Goal: Information Seeking & Learning: Learn about a topic

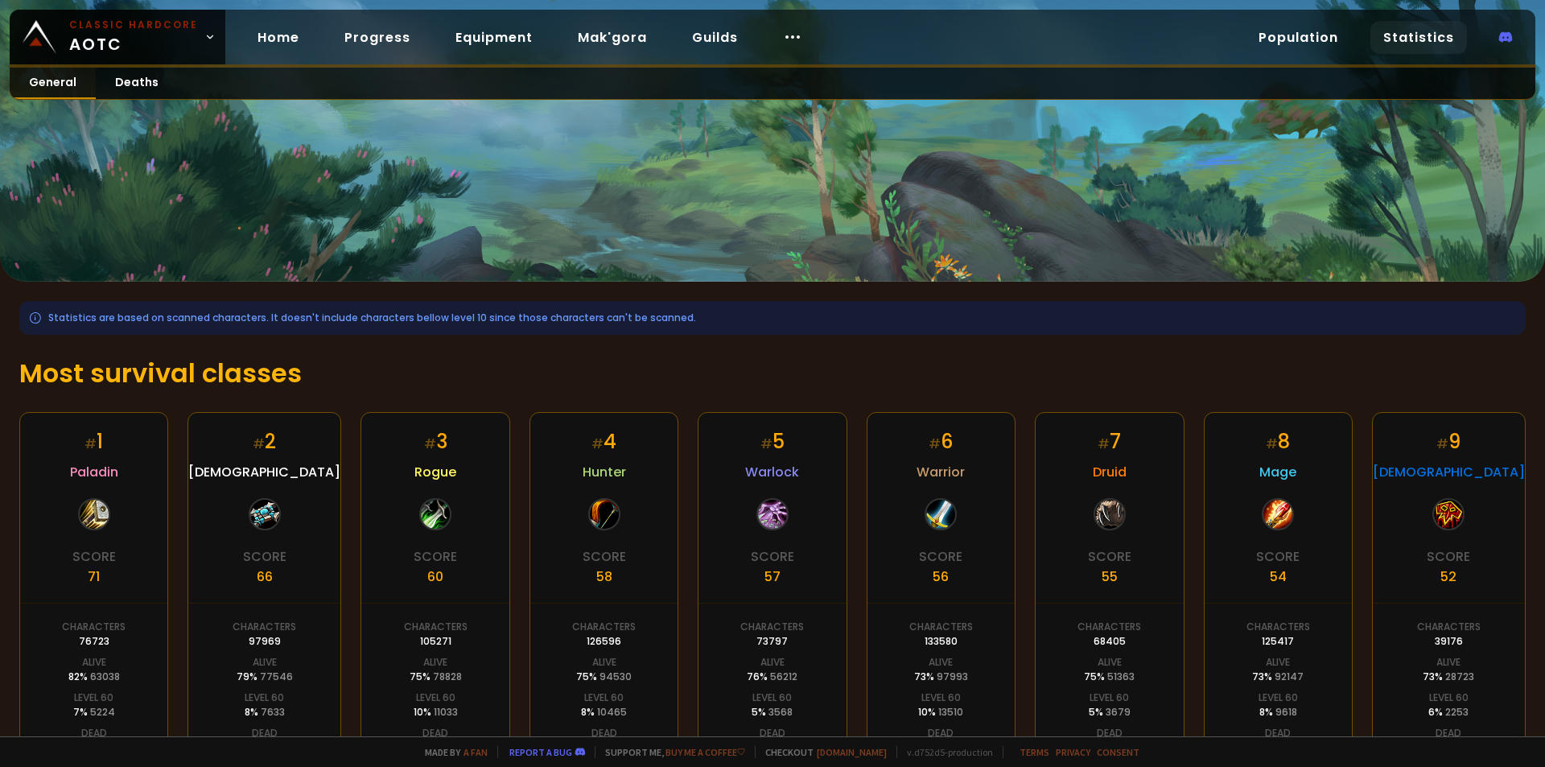
click at [52, 85] on link "General" at bounding box center [53, 83] width 86 height 31
click at [57, 81] on link "General" at bounding box center [53, 83] width 86 height 31
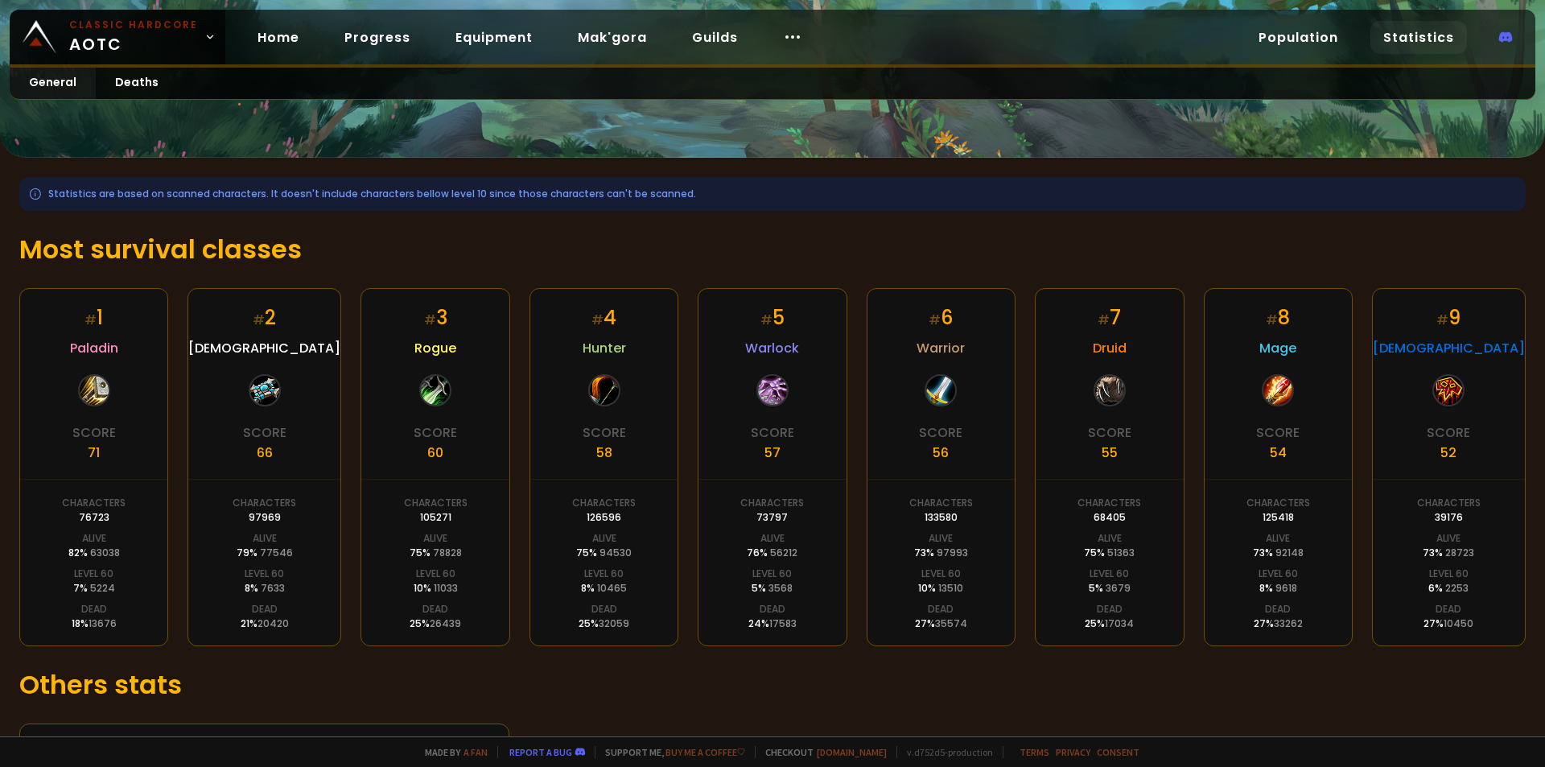
scroll to position [211, 0]
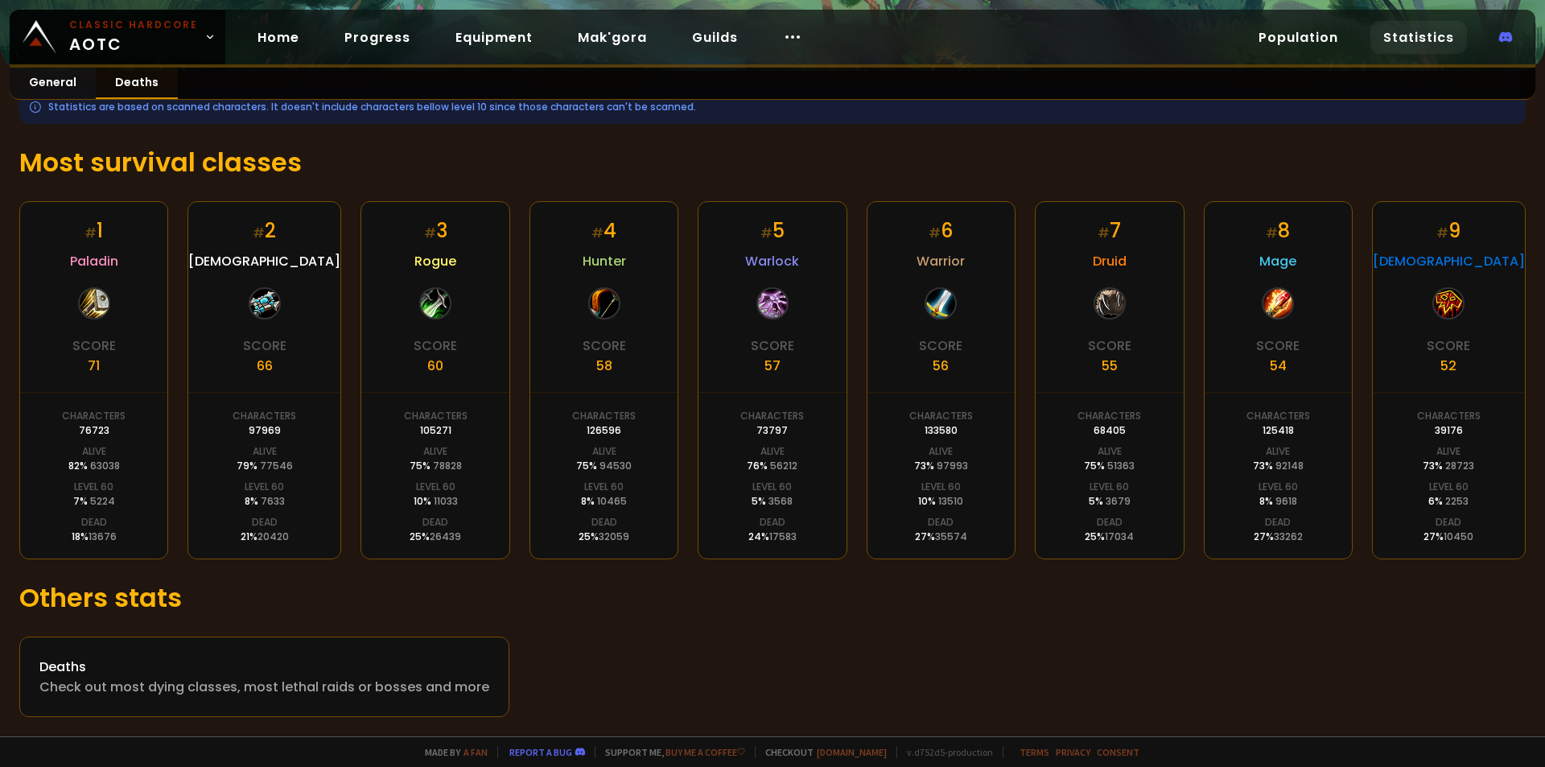
click at [134, 85] on link "Deaths" at bounding box center [137, 83] width 82 height 31
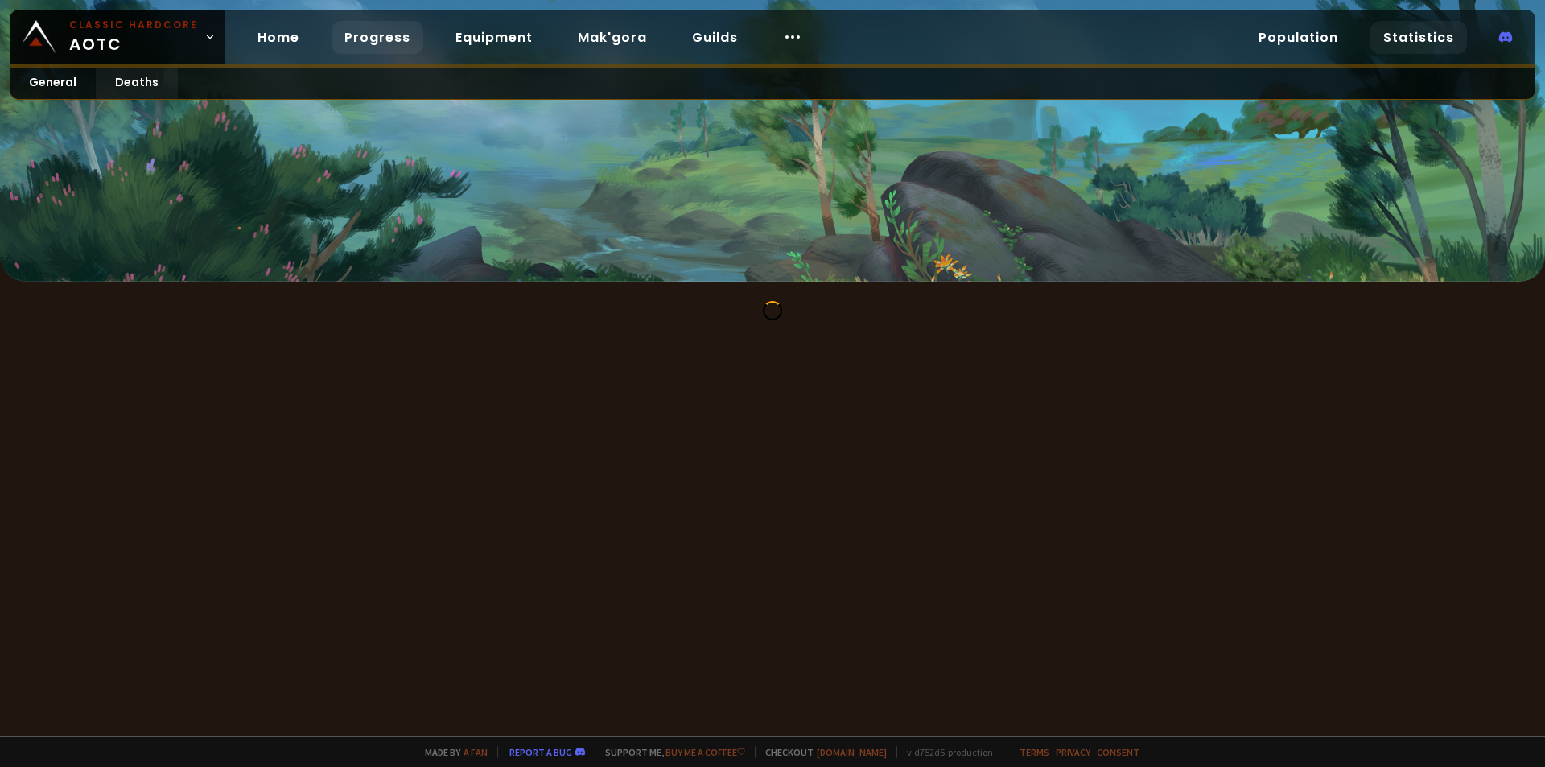
click at [366, 36] on link "Progress" at bounding box center [378, 37] width 92 height 33
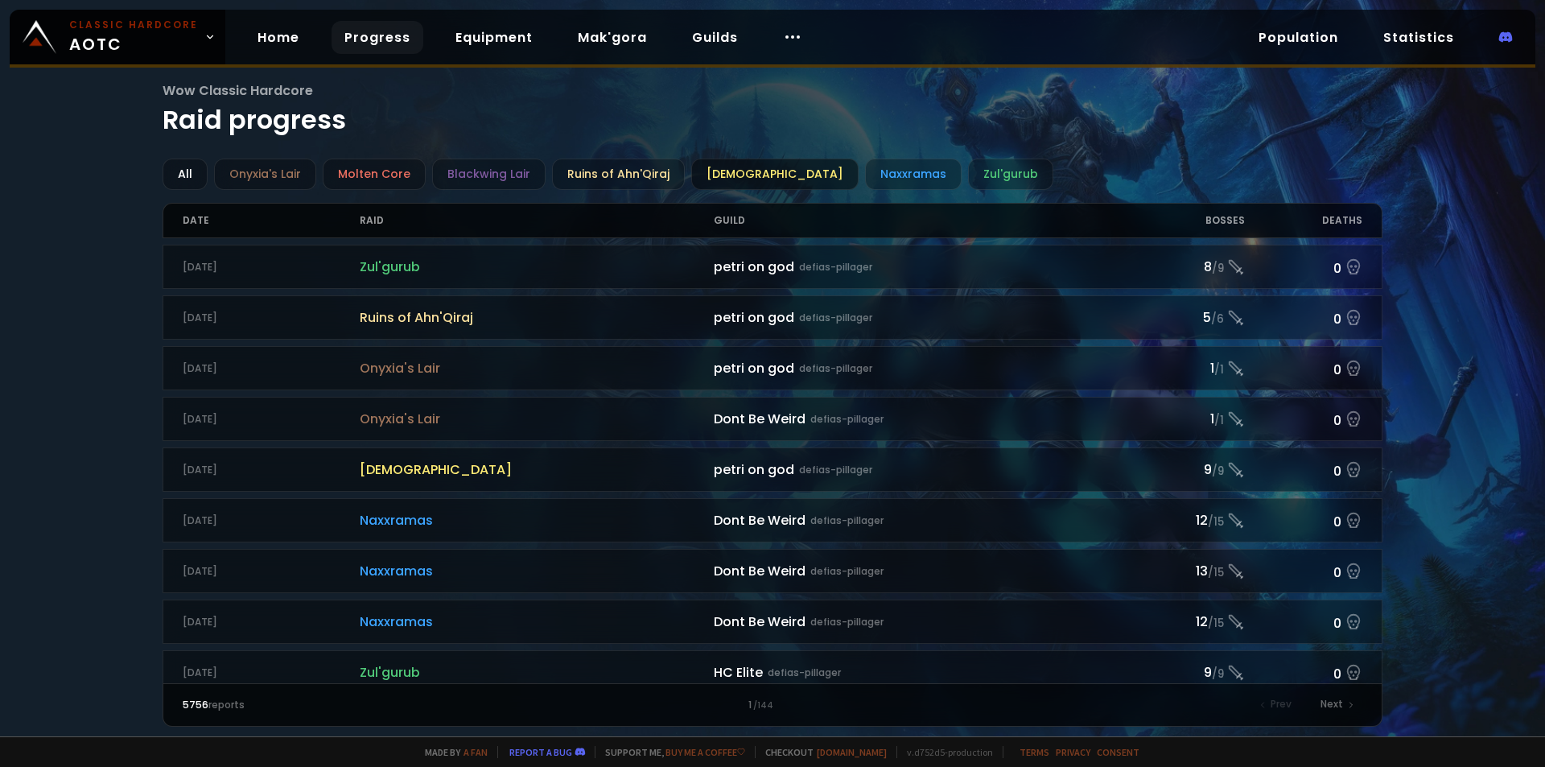
click at [750, 179] on div "[DEMOGRAPHIC_DATA]" at bounding box center [774, 174] width 167 height 31
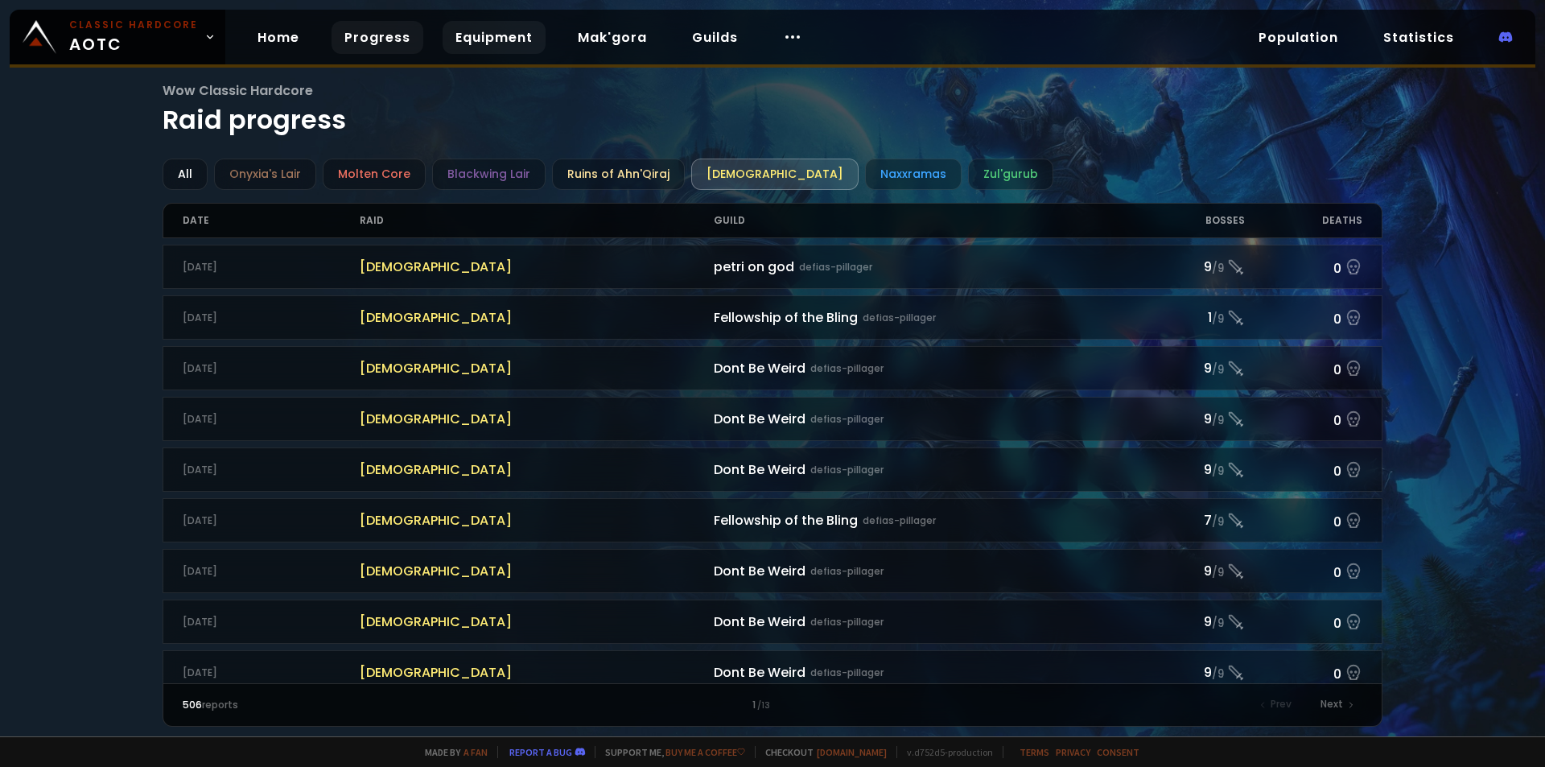
click at [484, 41] on link "Equipment" at bounding box center [494, 37] width 103 height 33
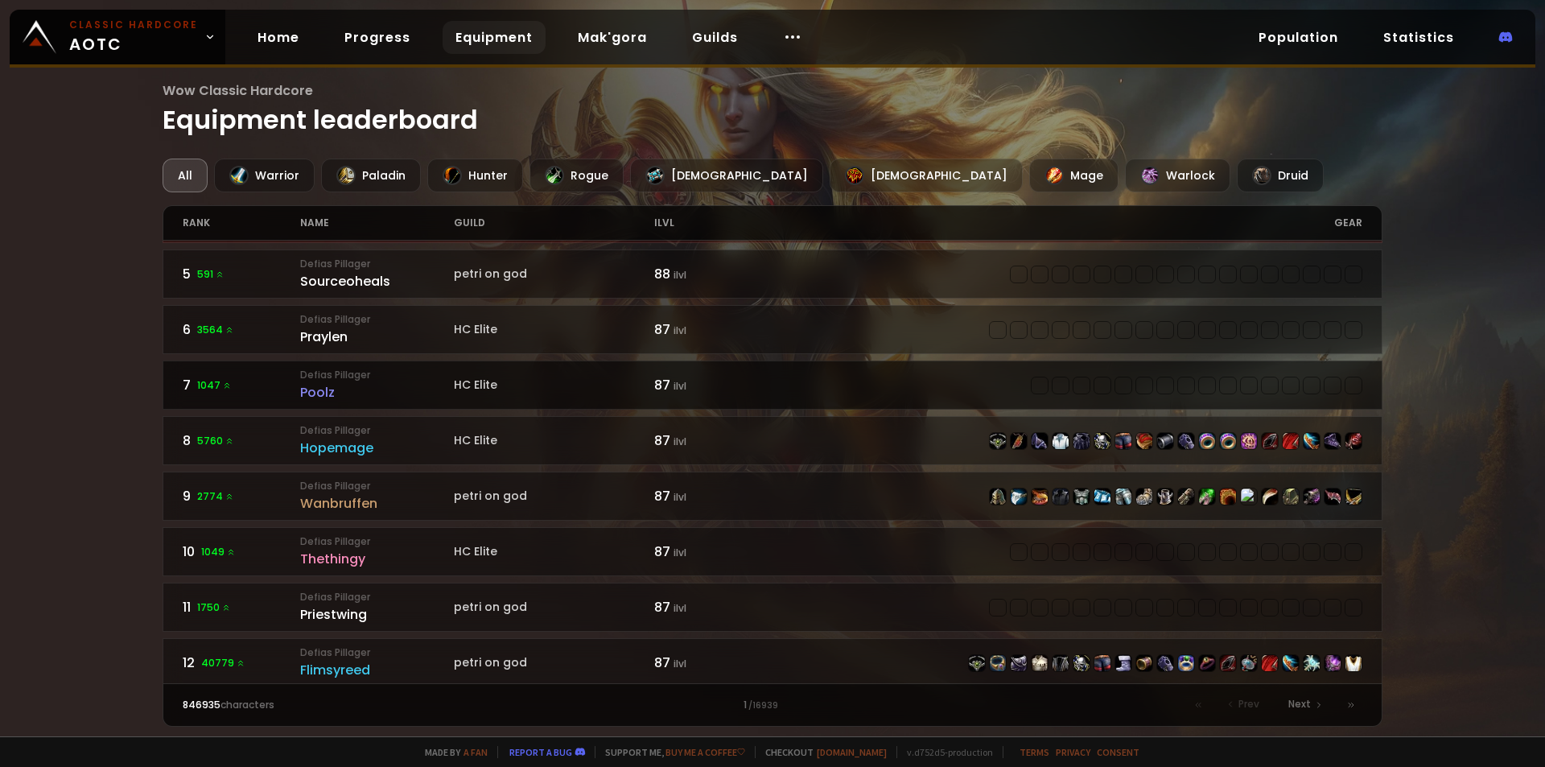
scroll to position [322, 0]
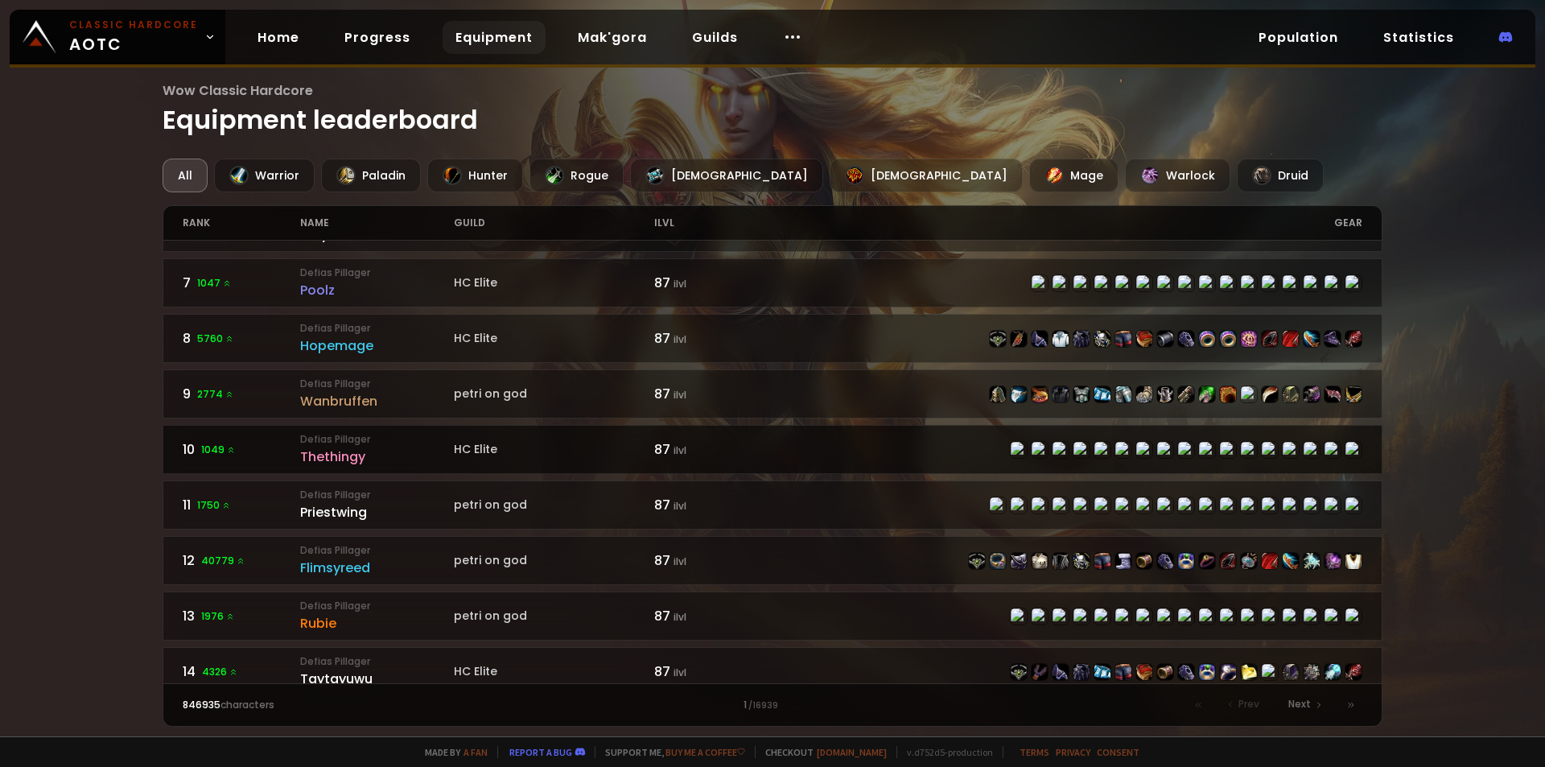
click at [336, 452] on div "Thethingy" at bounding box center [377, 457] width 154 height 20
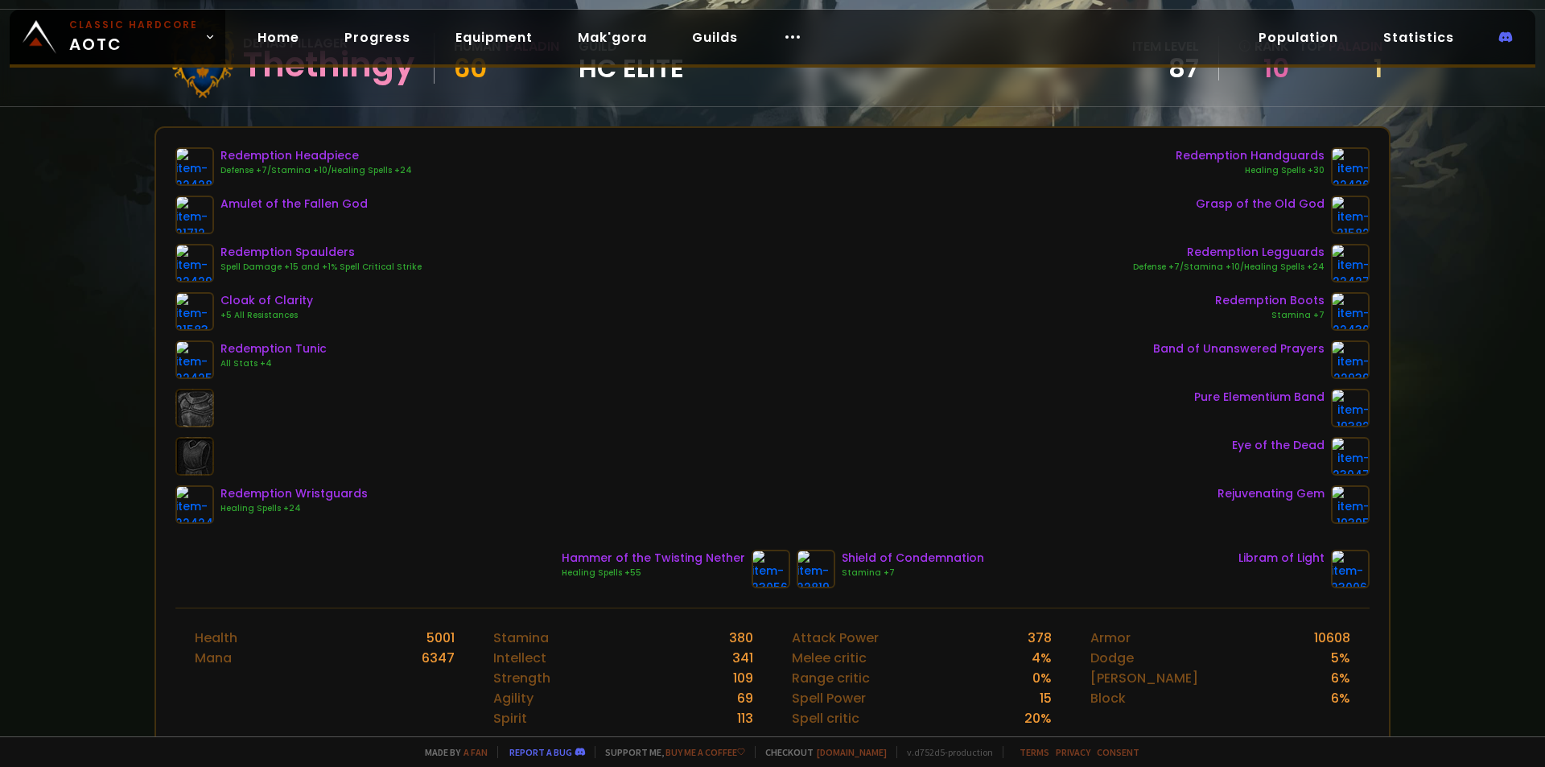
scroll to position [161, 0]
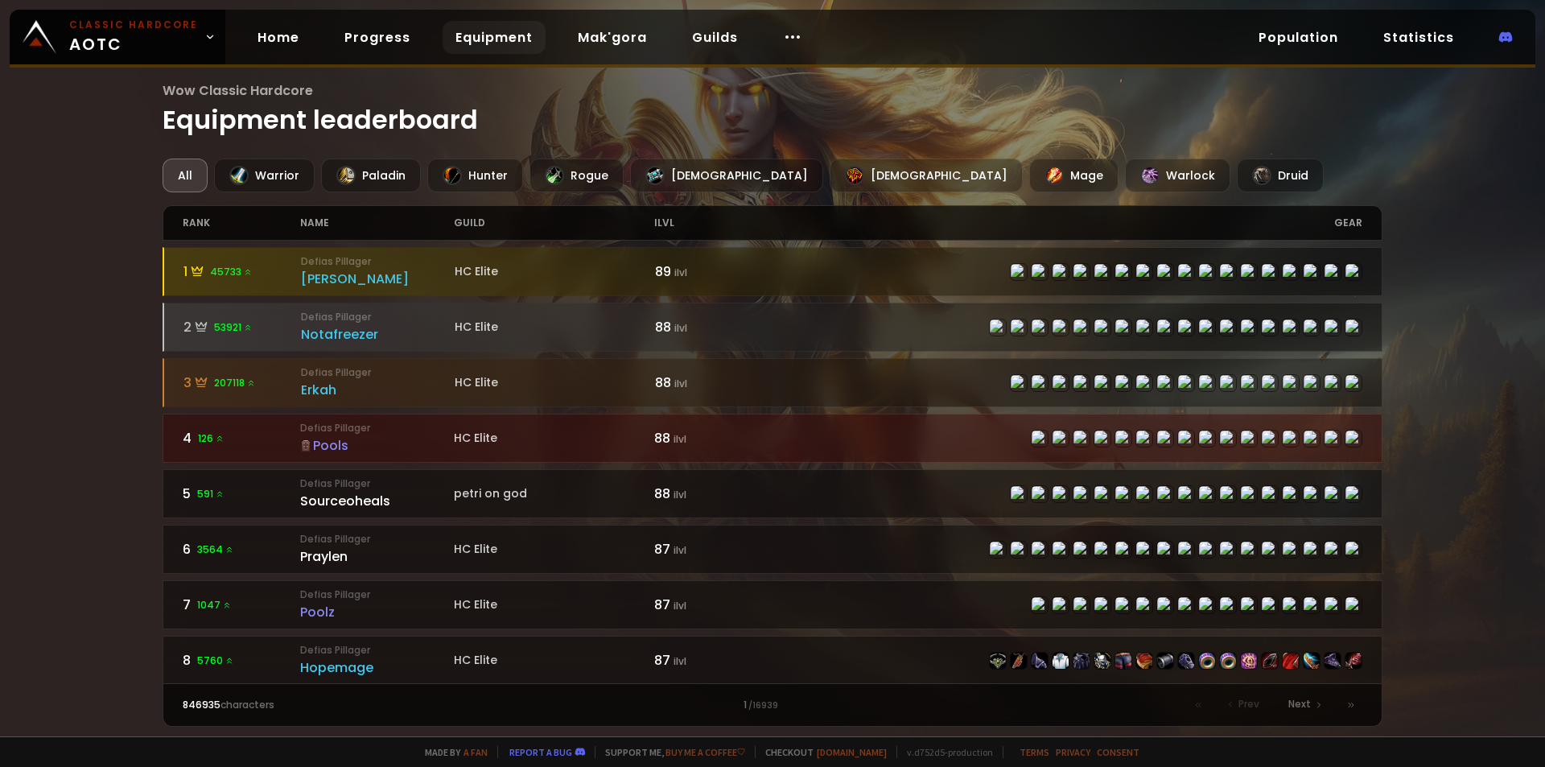
drag, startPoint x: 313, startPoint y: 182, endPoint x: 324, endPoint y: 181, distance: 10.5
click at [314, 182] on div "All Warrior Paladin Hunter Rogue Priest Shaman Mage Warlock Druid" at bounding box center [773, 176] width 1221 height 34
click at [356, 177] on div "Paladin" at bounding box center [371, 176] width 100 height 34
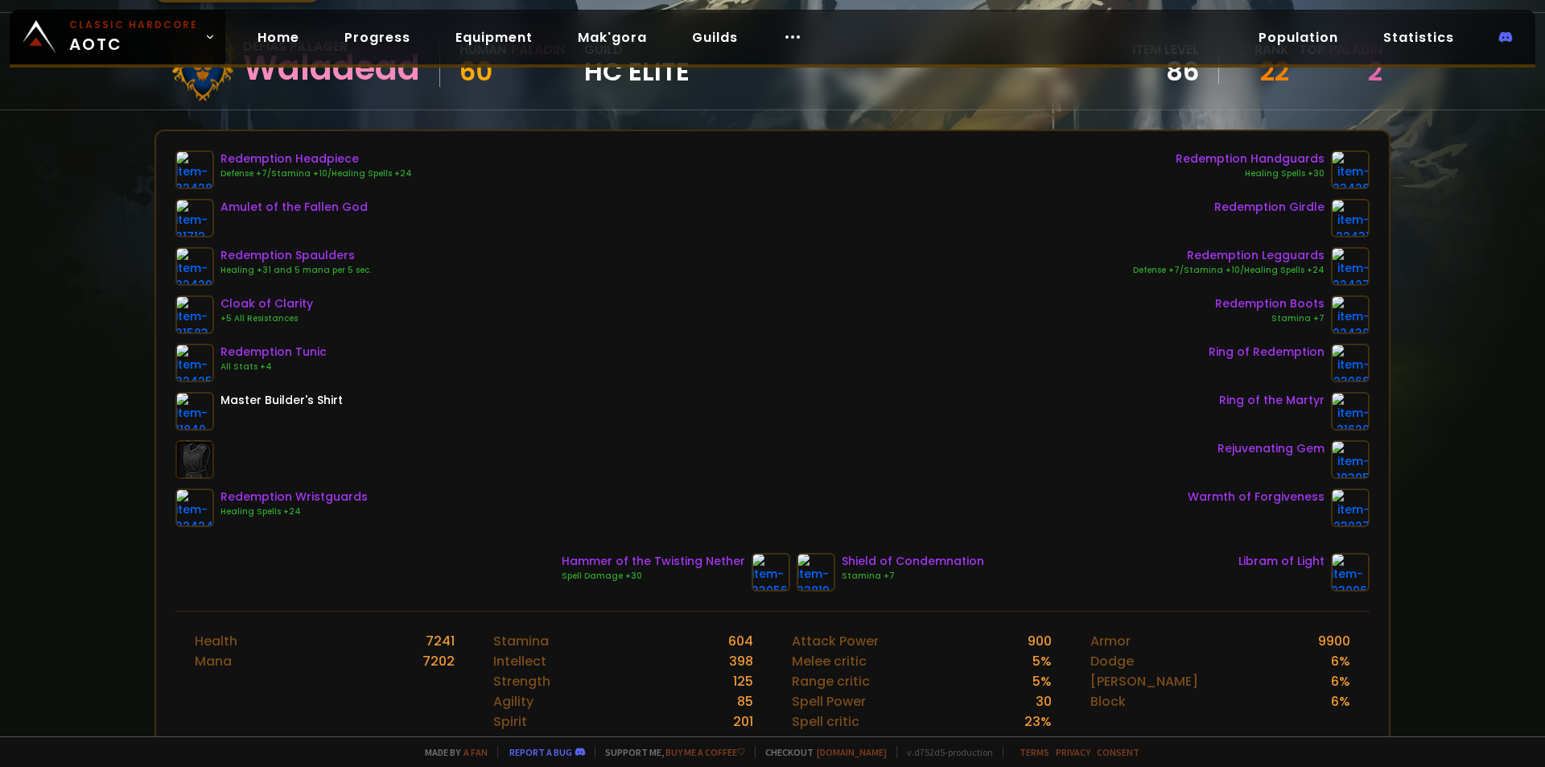
scroll to position [161, 0]
